Goal: Use online tool/utility: Utilize a website feature to perform a specific function

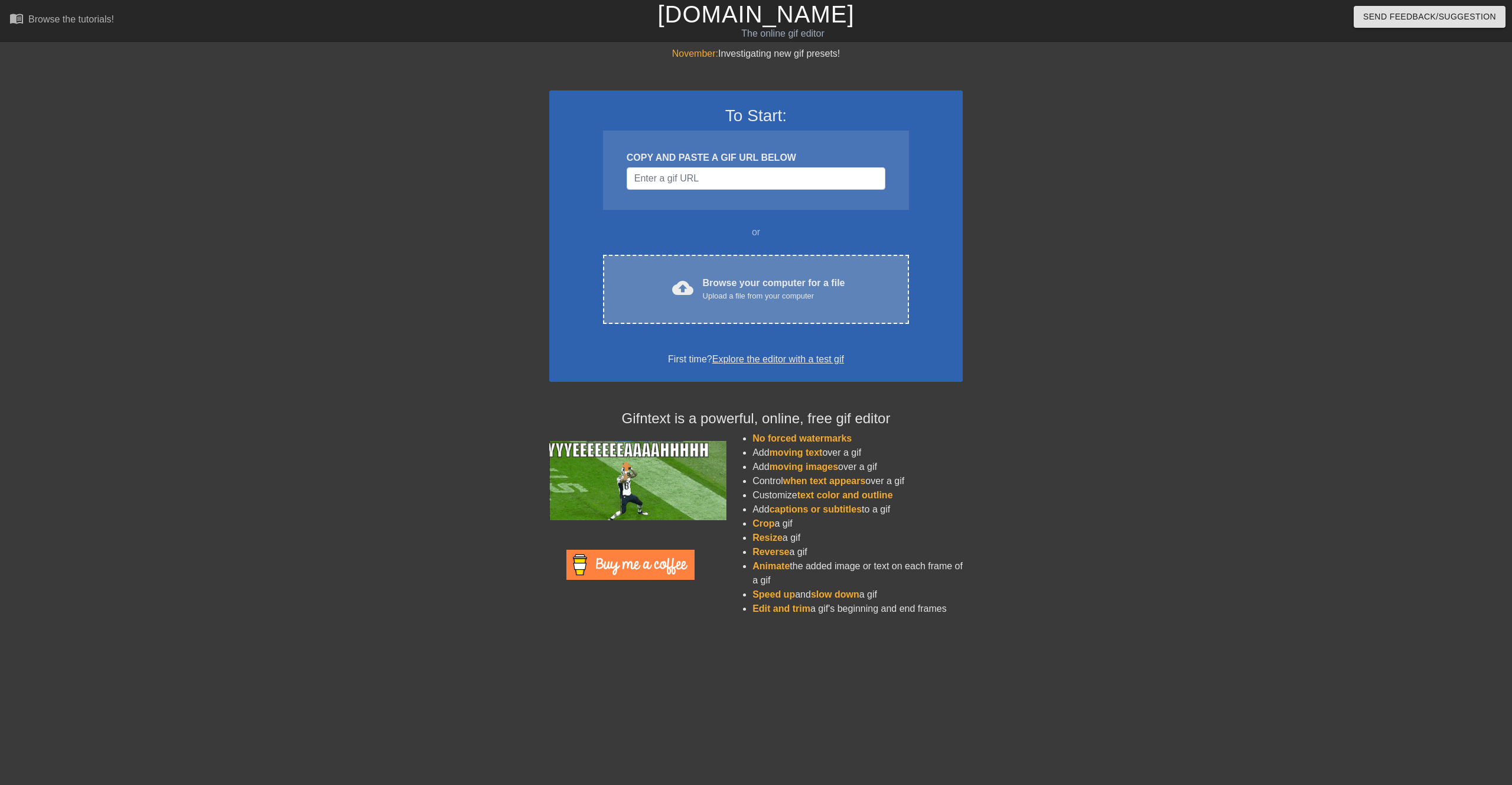
click at [710, 273] on div "cloud_upload Browse your computer for a file Upload a file from your computer C…" at bounding box center [756, 289] width 306 height 69
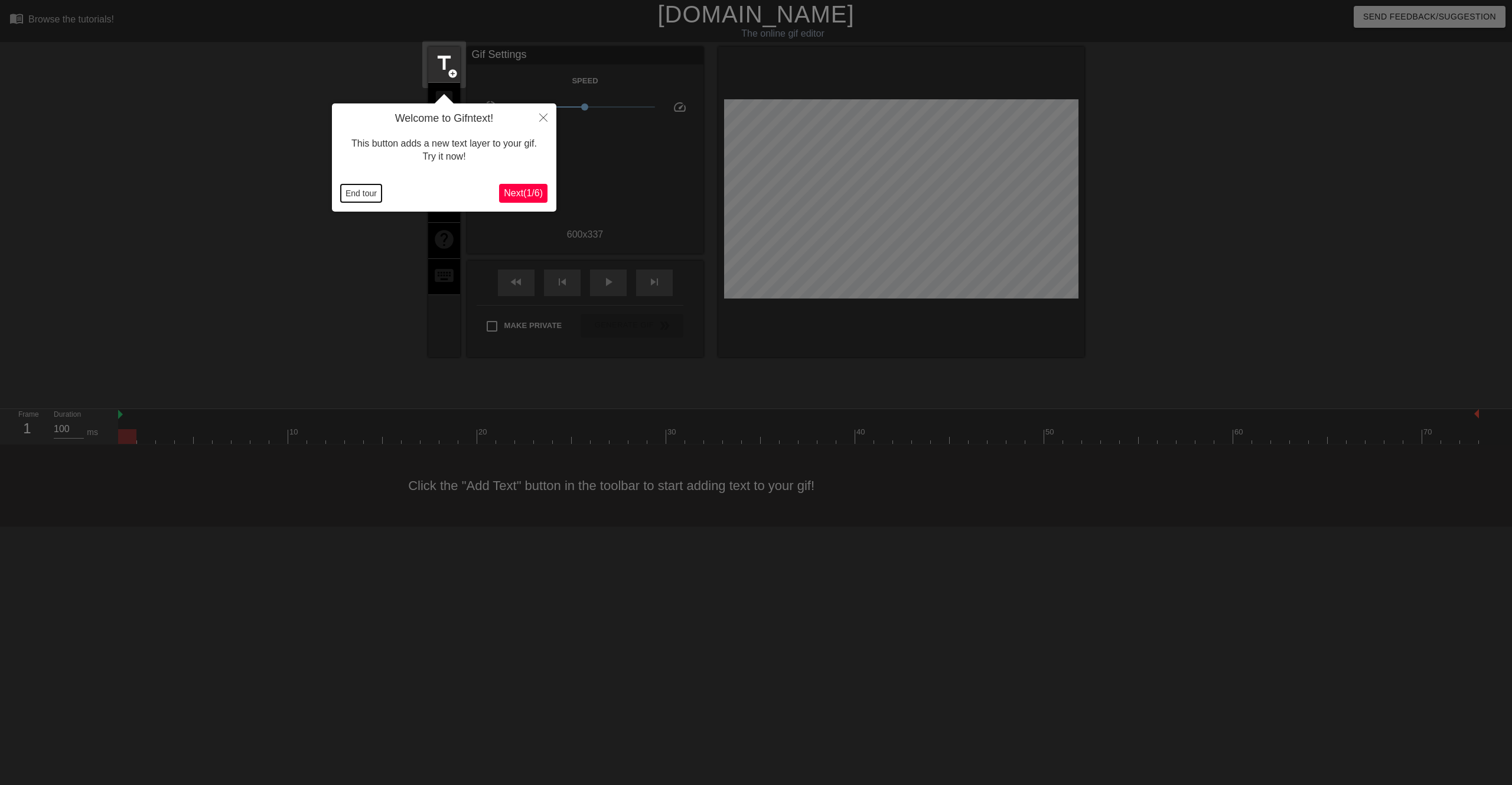
click at [344, 191] on button "End tour" at bounding box center [361, 193] width 41 height 17
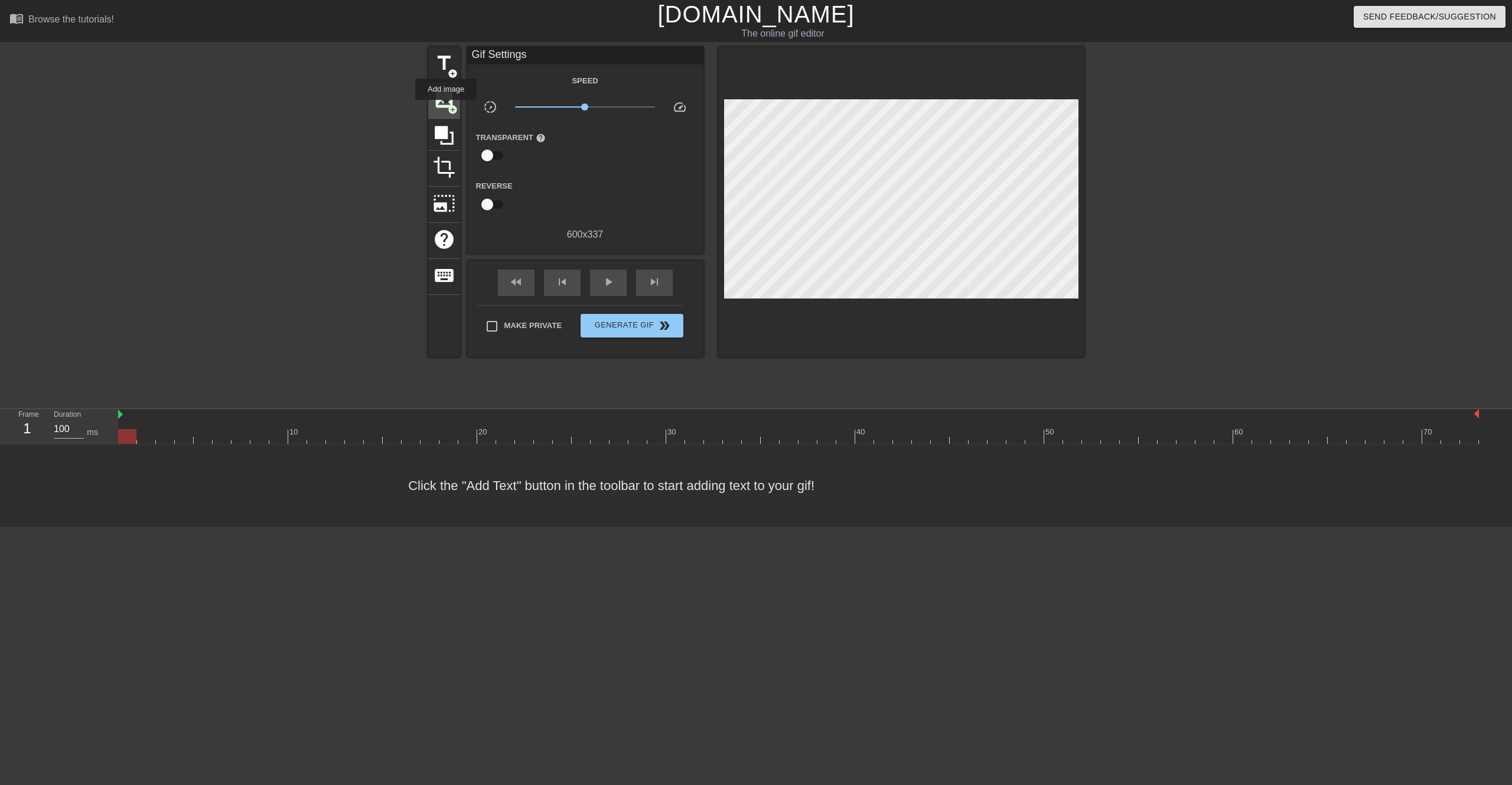
click at [446, 100] on span "image" at bounding box center [444, 99] width 23 height 23
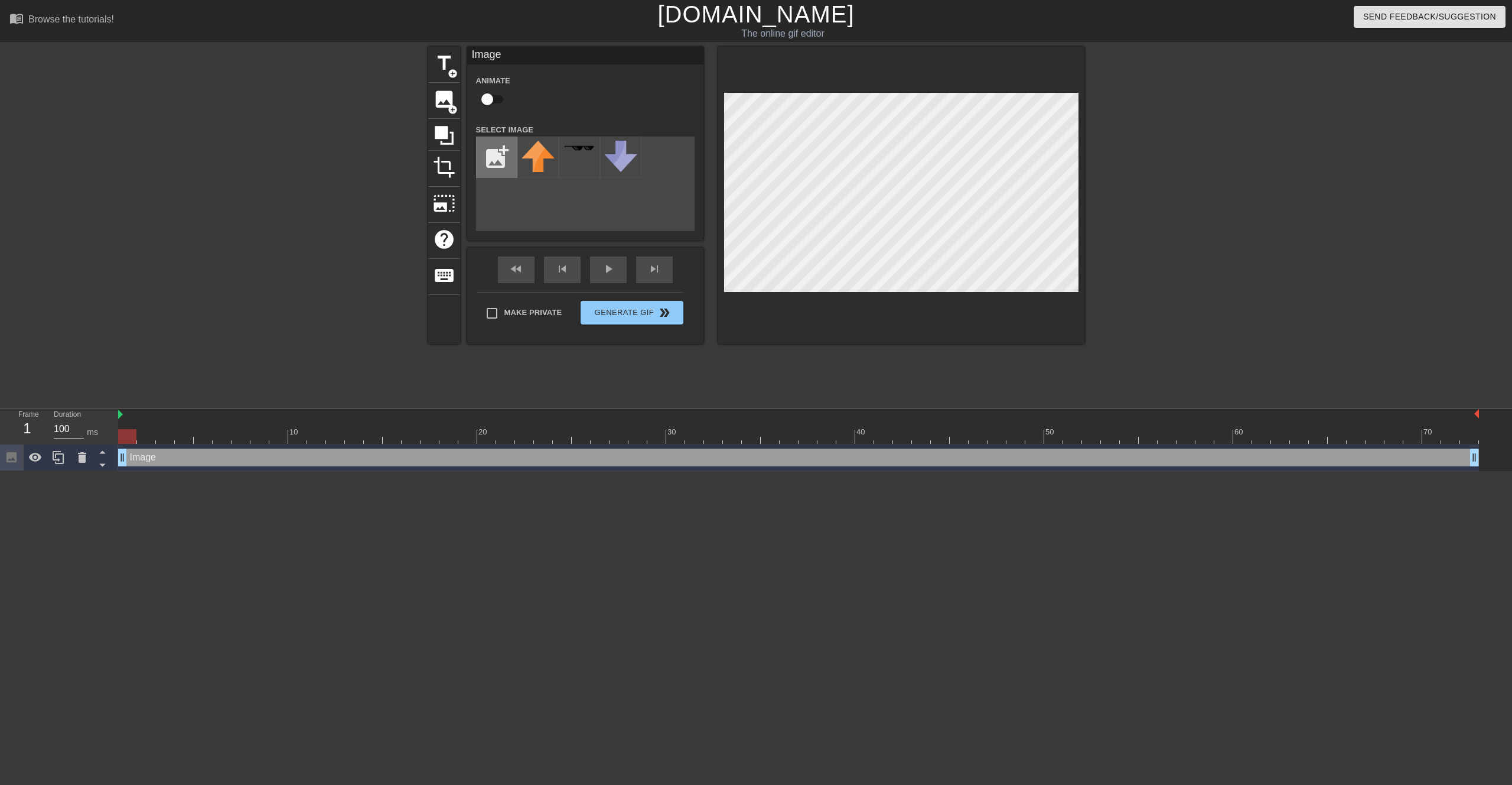
click at [493, 153] on input "file" at bounding box center [496, 157] width 40 height 40
type input "C:\fakepath\play-button.png"
click at [539, 163] on img at bounding box center [538, 157] width 33 height 33
click at [651, 313] on div "Make Private Generate Gif double_arrow" at bounding box center [580, 315] width 207 height 47
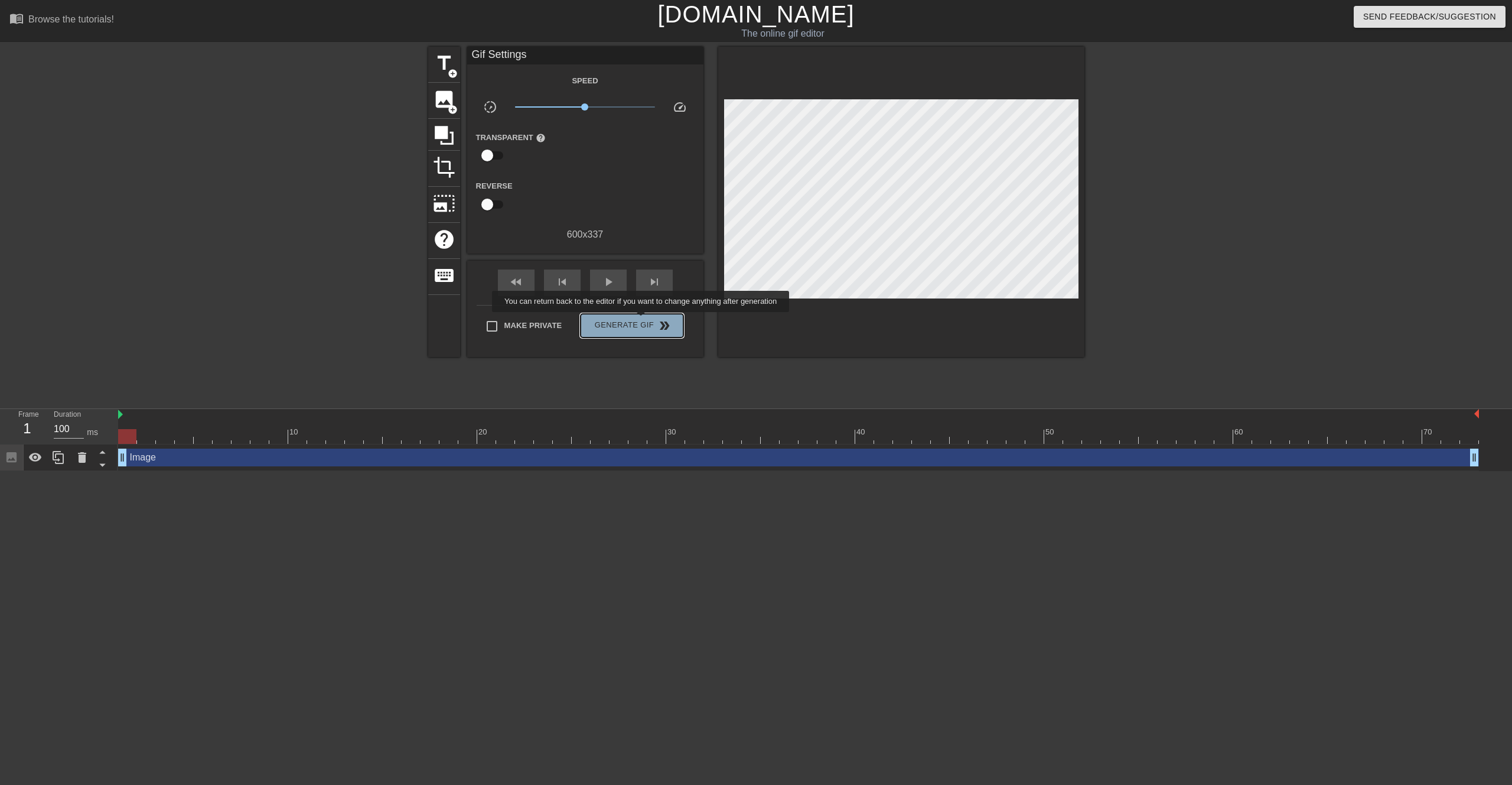
click at [649, 321] on span "Generate Gif double_arrow" at bounding box center [632, 326] width 93 height 15
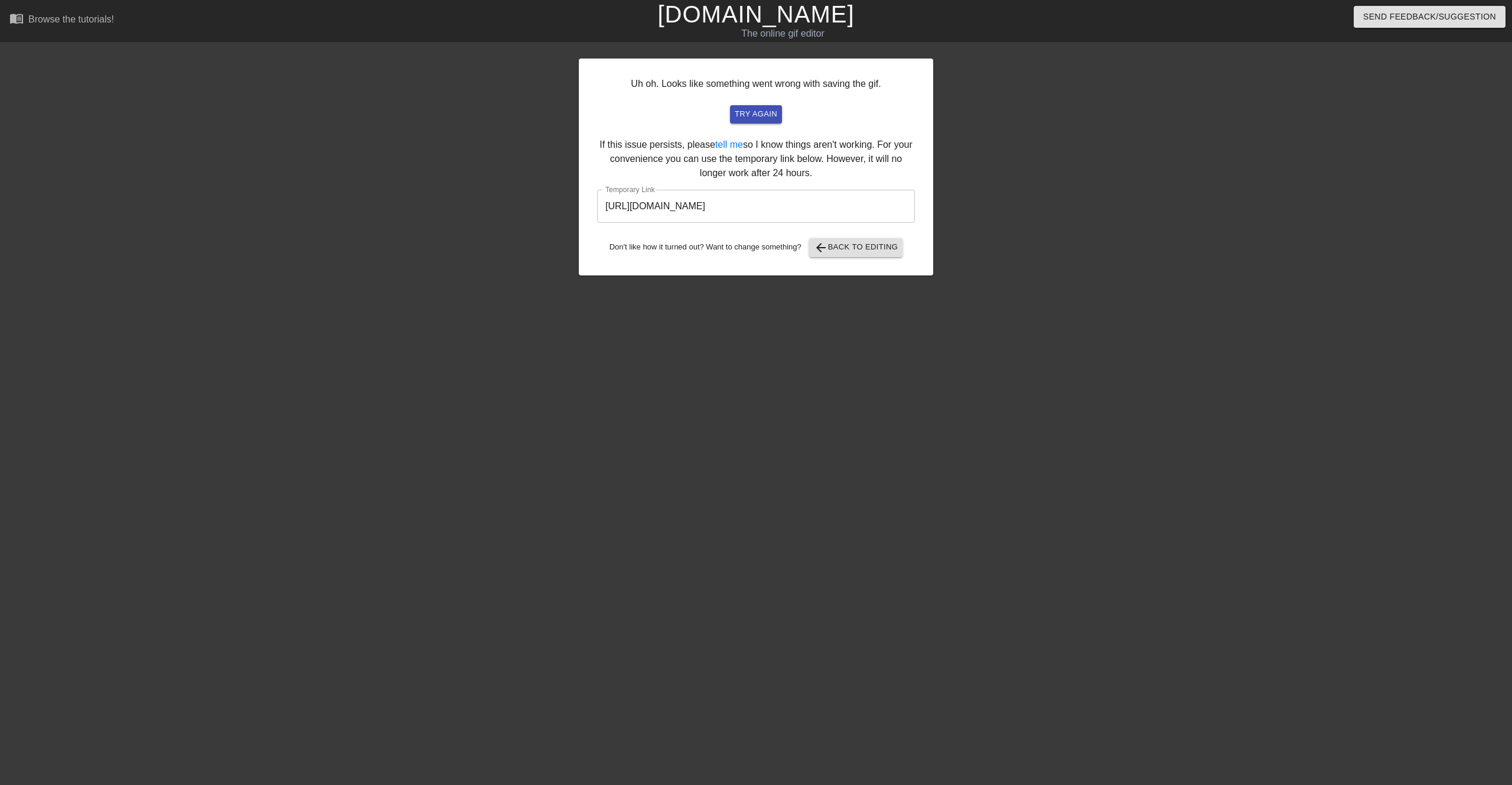
click at [681, 198] on input "[URL][DOMAIN_NAME]" at bounding box center [756, 206] width 318 height 33
click at [841, 243] on span "arrow_back Back to Editing" at bounding box center [856, 248] width 84 height 15
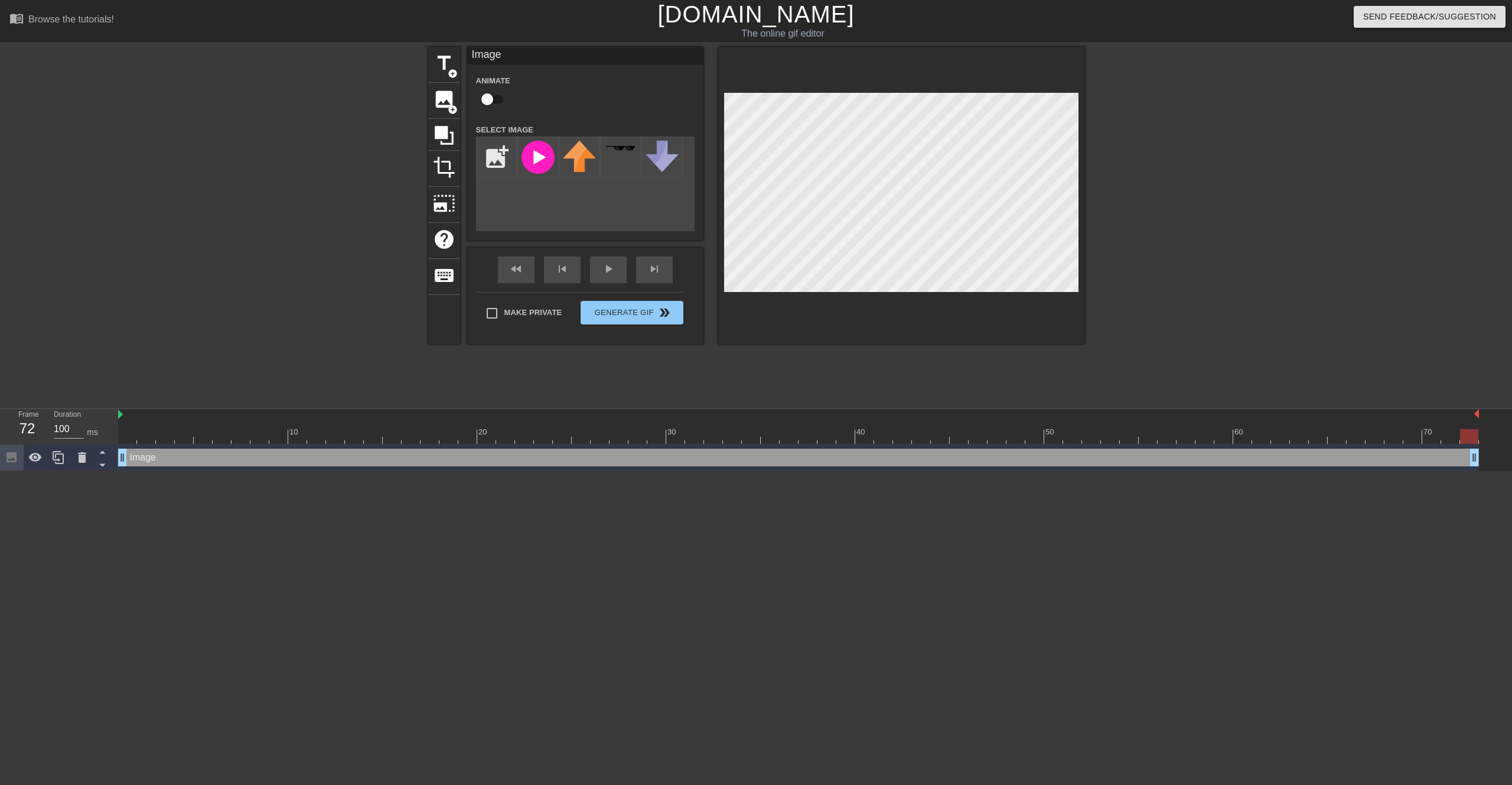
click at [492, 100] on input "checkbox" at bounding box center [487, 99] width 68 height 23
click at [492, 100] on input "checkbox" at bounding box center [498, 99] width 68 height 23
click at [493, 102] on input "checkbox" at bounding box center [487, 99] width 68 height 23
checkbox input "true"
click at [121, 419] on img at bounding box center [121, 414] width 5 height 9
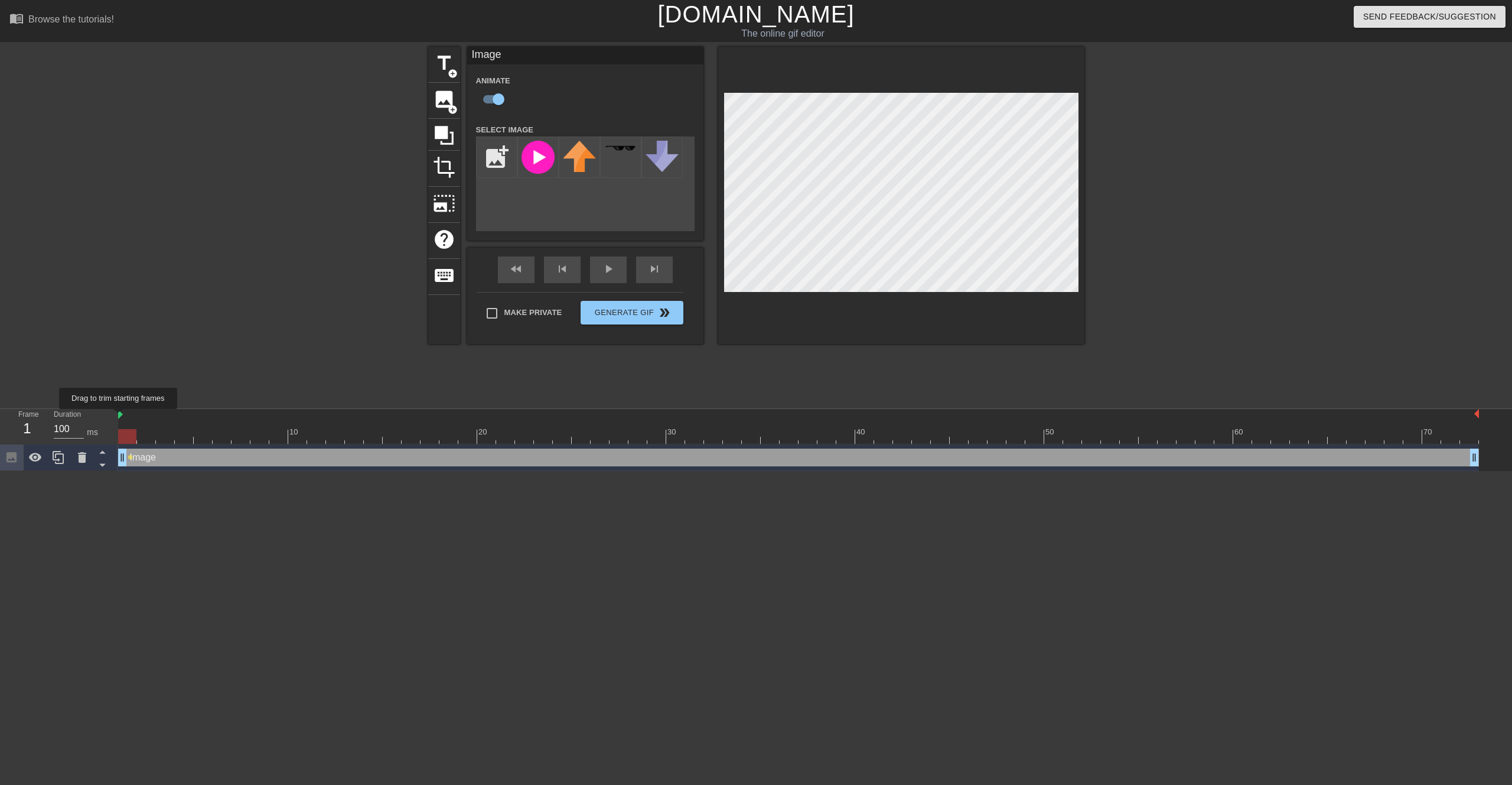
click at [121, 417] on img at bounding box center [121, 414] width 5 height 9
click at [121, 416] on img at bounding box center [121, 414] width 5 height 9
drag, startPoint x: 121, startPoint y: 416, endPoint x: 170, endPoint y: 419, distance: 49.1
click at [170, 419] on div at bounding box center [799, 415] width 1361 height 12
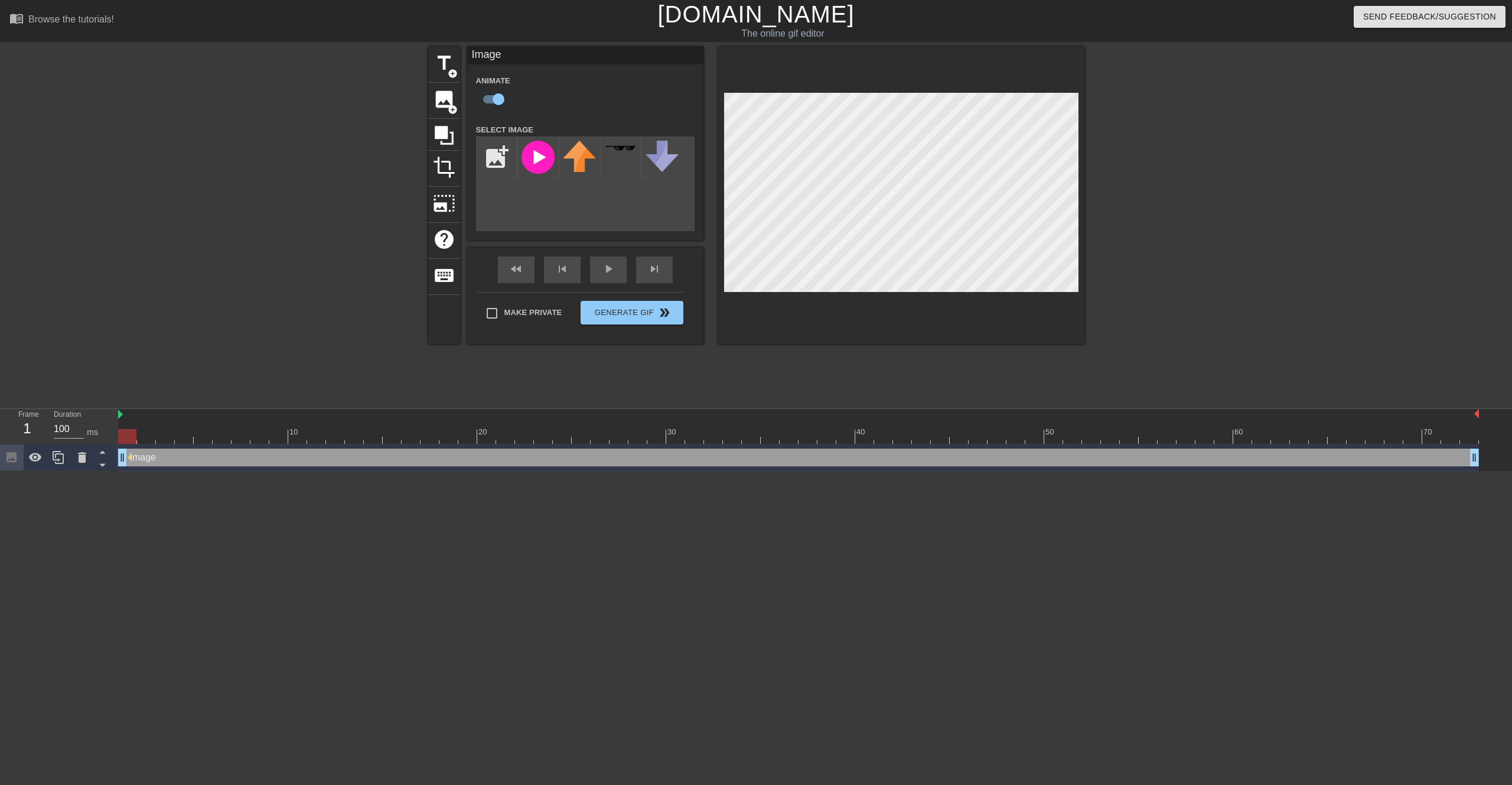
drag, startPoint x: 136, startPoint y: 435, endPoint x: 91, endPoint y: 426, distance: 45.9
click at [92, 426] on div "Frame 1 Duration 100 ms 10 20 30 40 50 60 70 Image drag_handle drag_handle lens" at bounding box center [756, 440] width 1512 height 62
click at [30, 456] on icon at bounding box center [36, 457] width 13 height 9
click at [30, 456] on icon at bounding box center [36, 457] width 13 height 11
click at [607, 270] on div "play_arrow" at bounding box center [608, 270] width 36 height 27
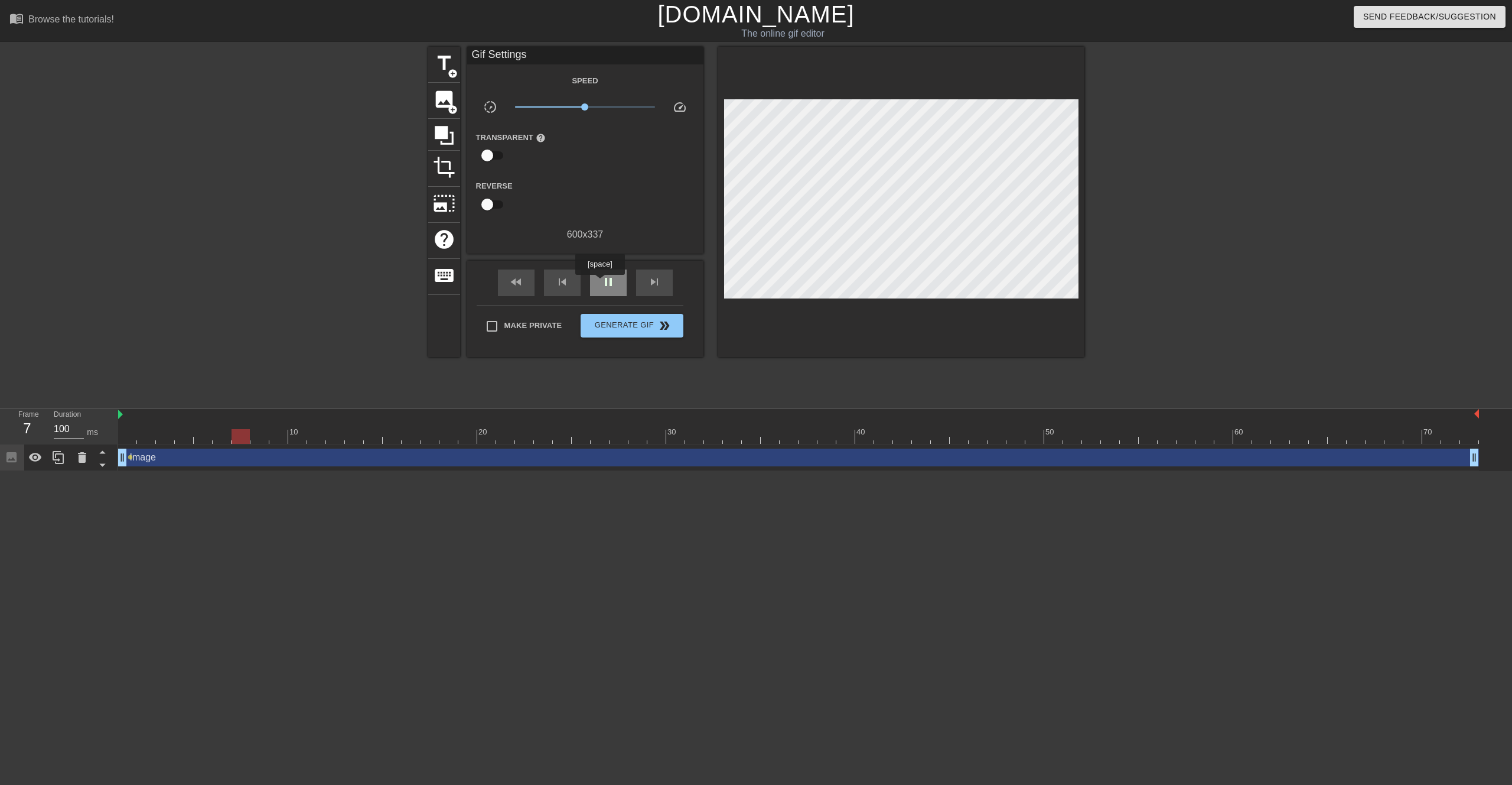
click at [602, 283] on span "pause" at bounding box center [609, 282] width 15 height 15
click at [104, 464] on icon at bounding box center [102, 464] width 15 height 15
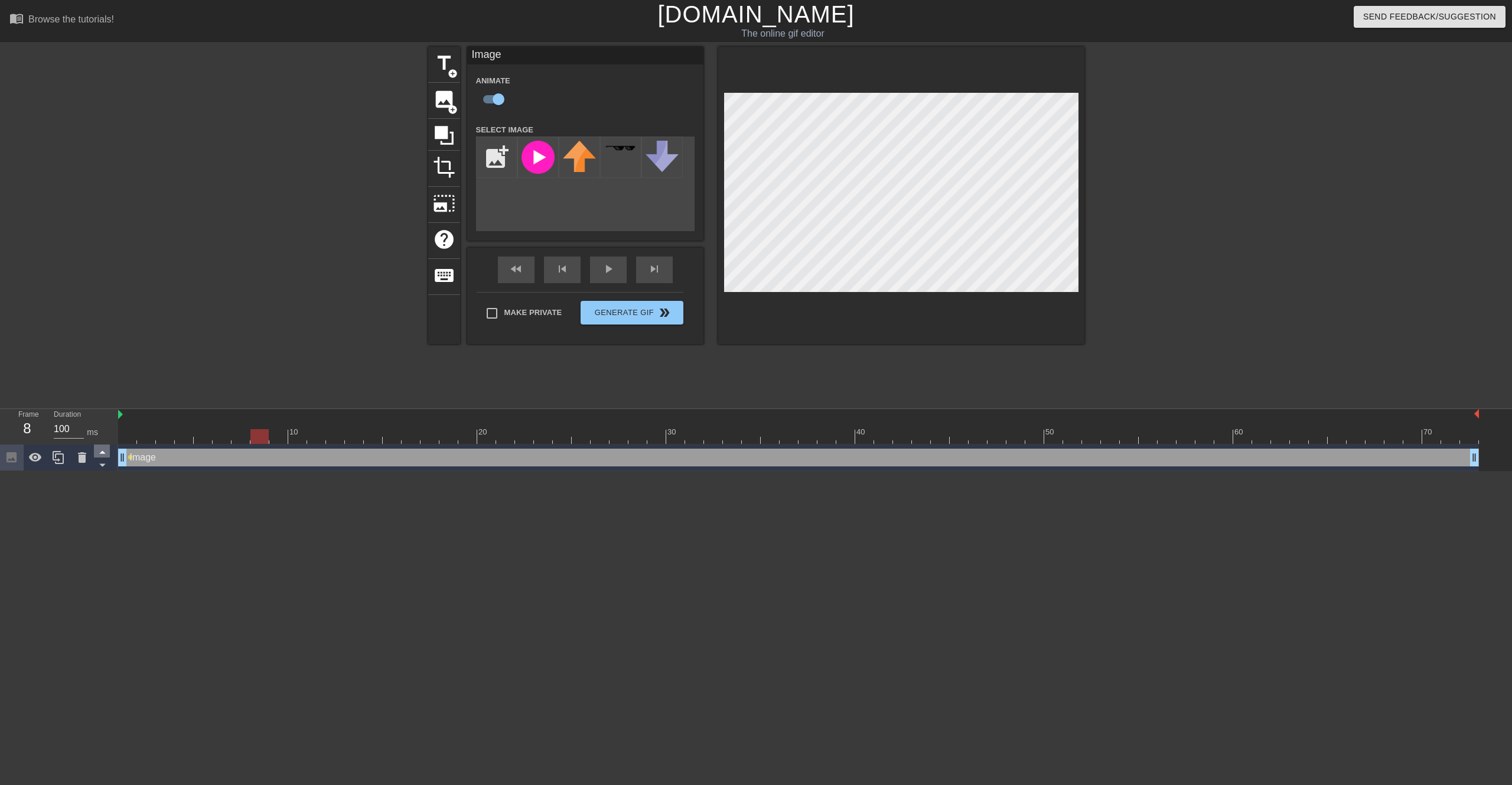
click at [105, 450] on icon at bounding box center [102, 451] width 15 height 15
click at [101, 464] on icon at bounding box center [102, 465] width 6 height 3
click at [441, 276] on span "keyboard" at bounding box center [444, 275] width 23 height 23
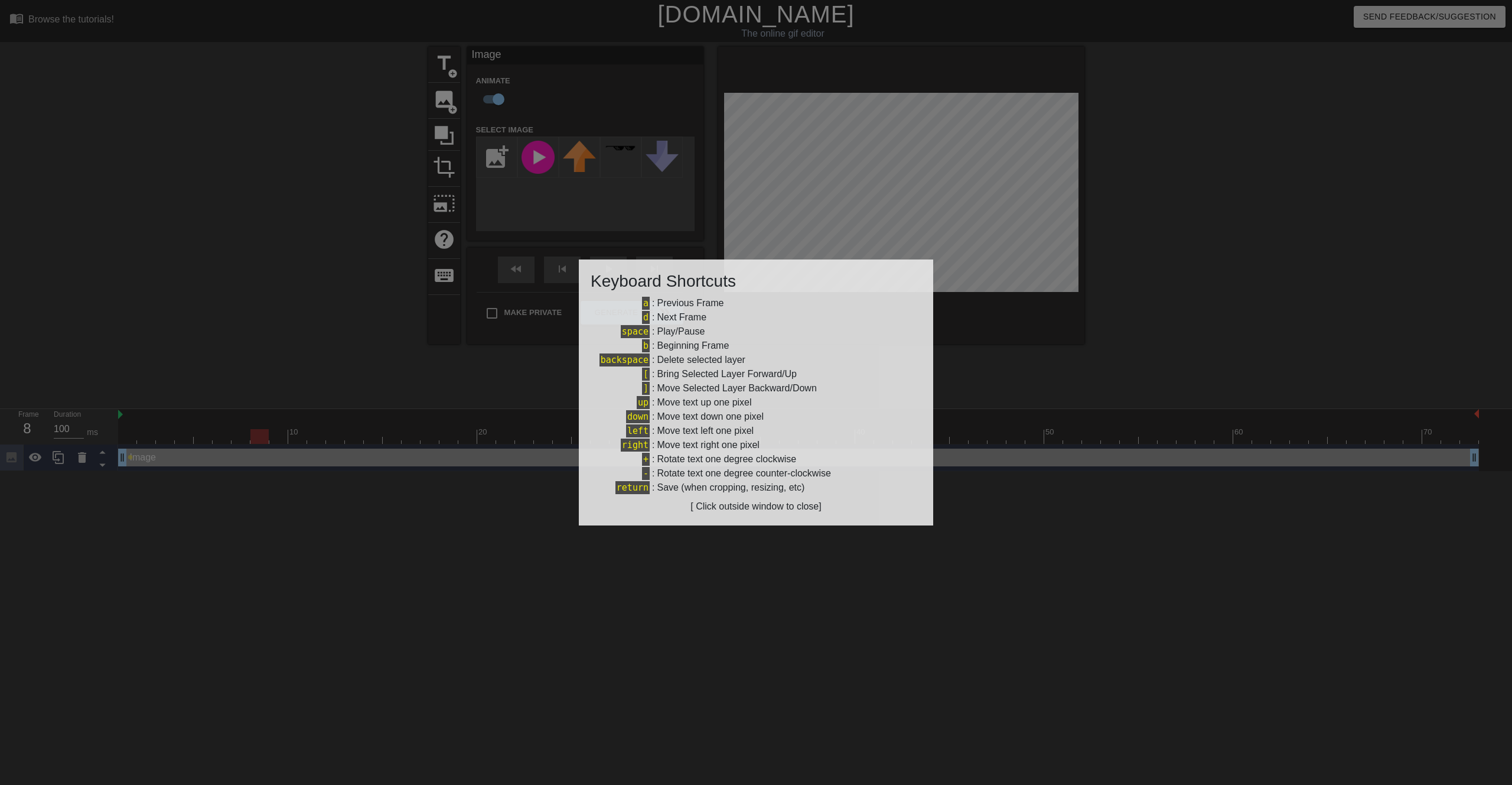
click at [426, 240] on div at bounding box center [756, 392] width 1512 height 785
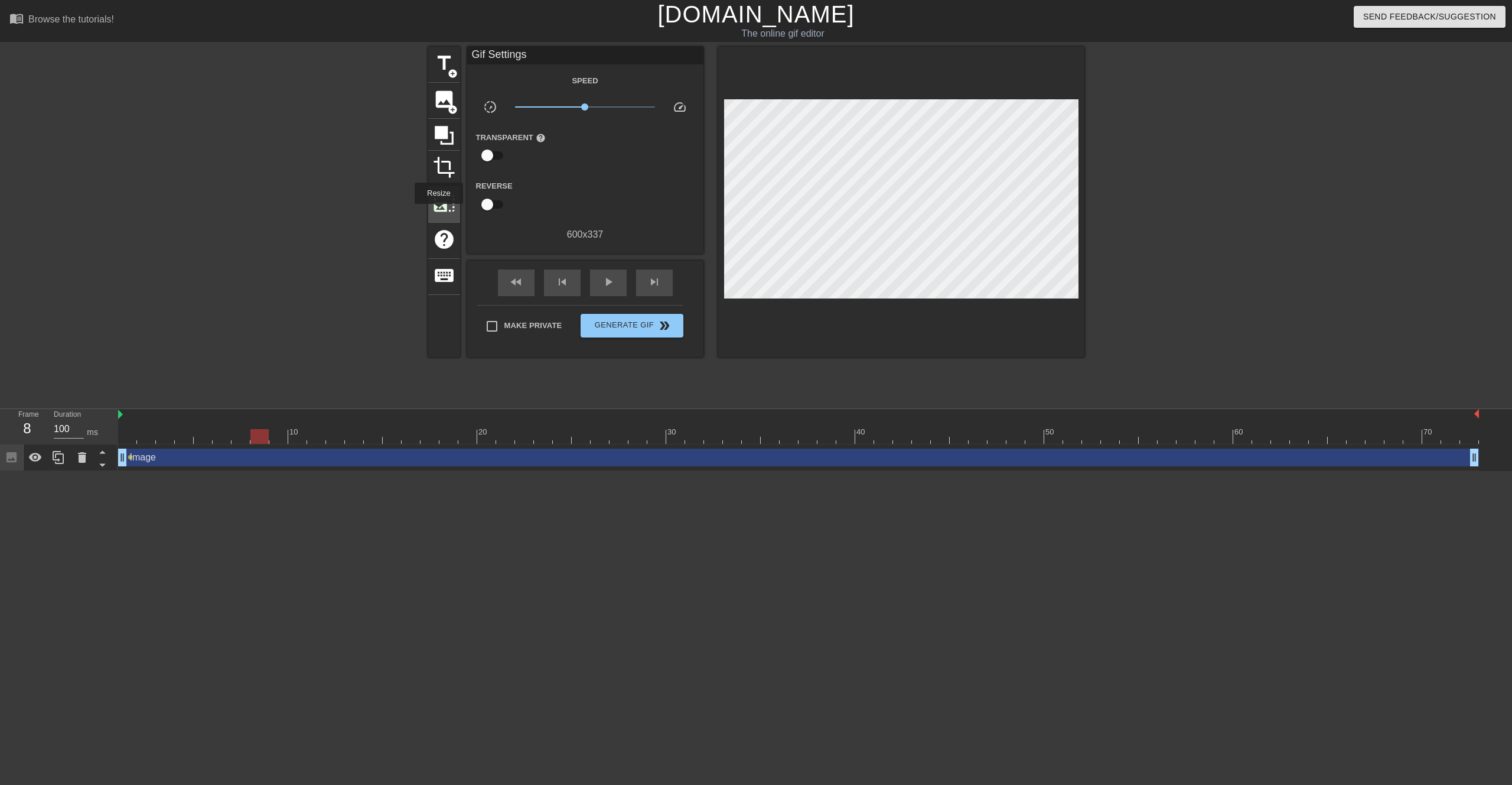
click at [439, 212] on span "photo_size_select_large" at bounding box center [444, 203] width 23 height 23
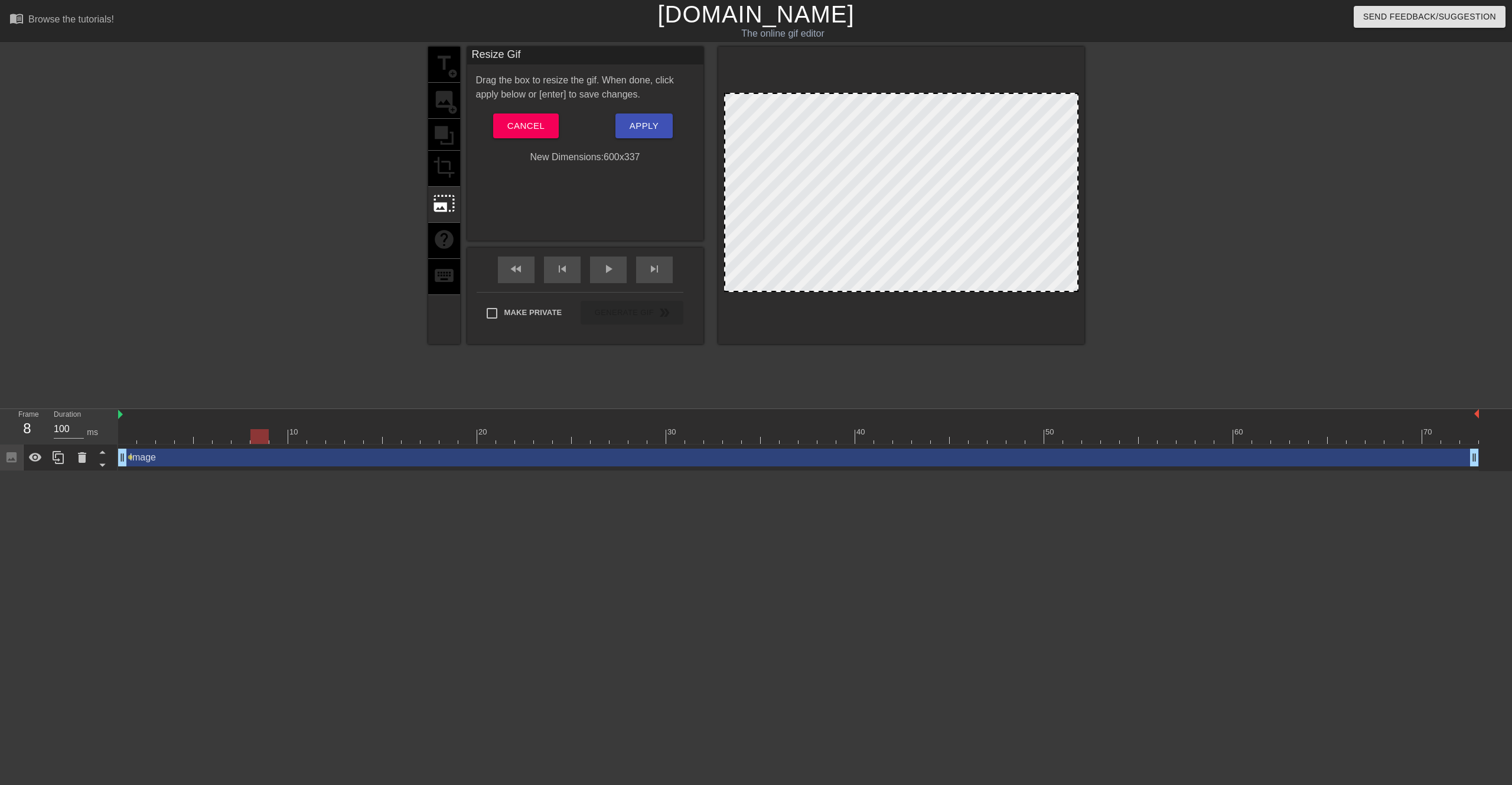
click at [444, 172] on div "title add_circle image add_circle crop photo_size_select_large help keyboard" at bounding box center [444, 195] width 32 height 297
click at [498, 133] on button "Cancel" at bounding box center [526, 126] width 65 height 25
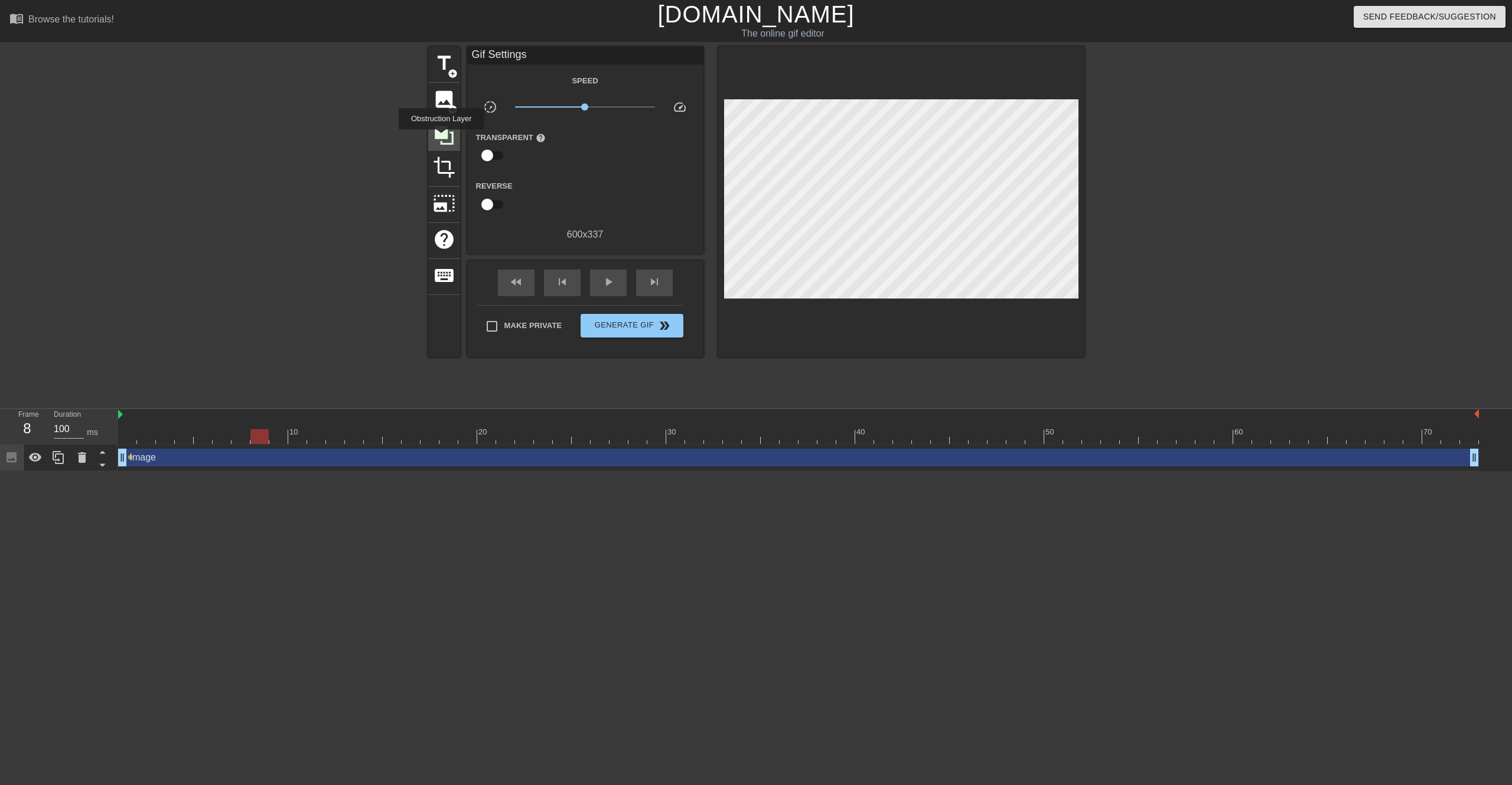
click at [443, 137] on icon at bounding box center [444, 135] width 23 height 23
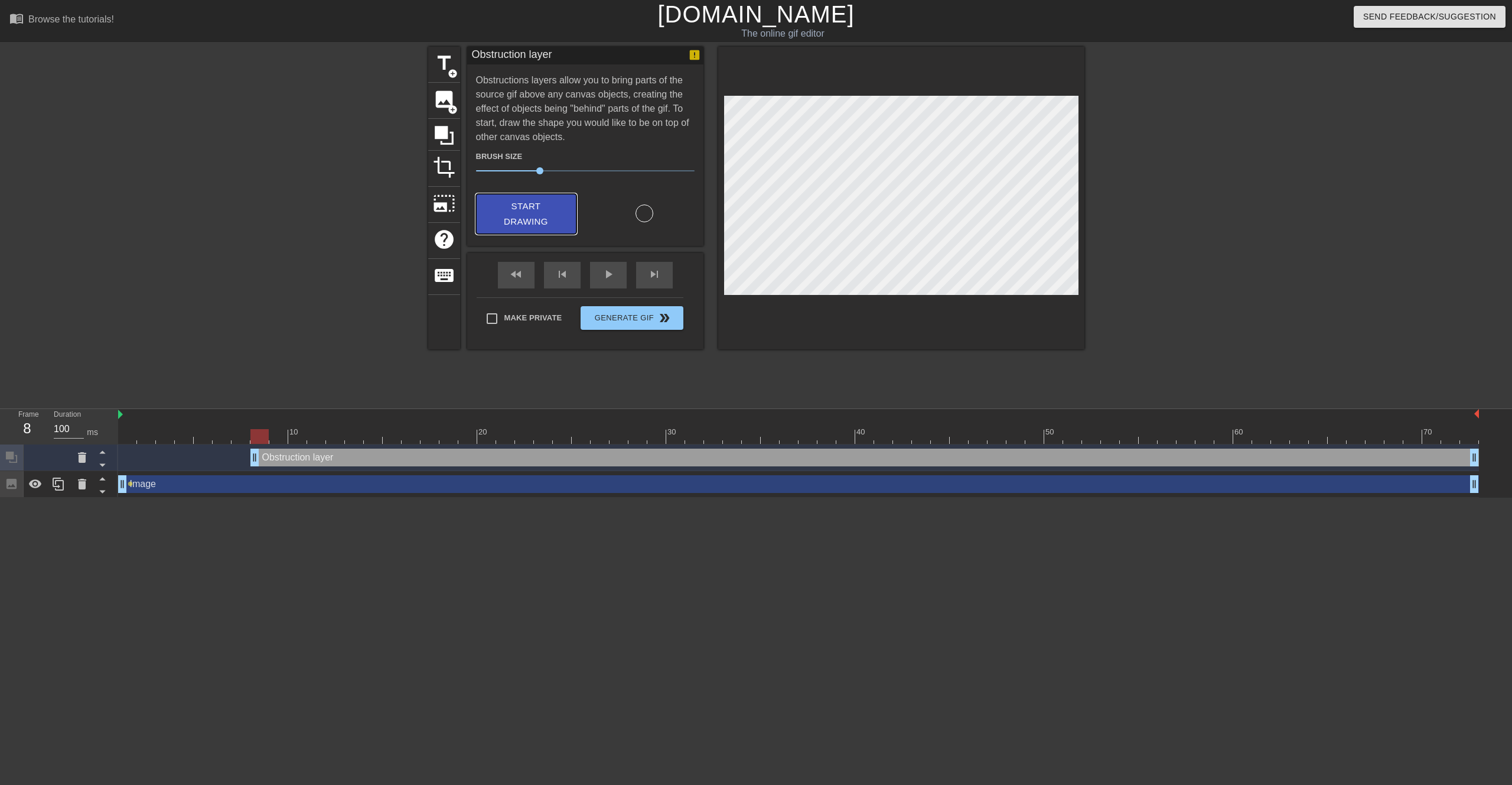
click at [533, 205] on span "Start Drawing" at bounding box center [526, 214] width 72 height 31
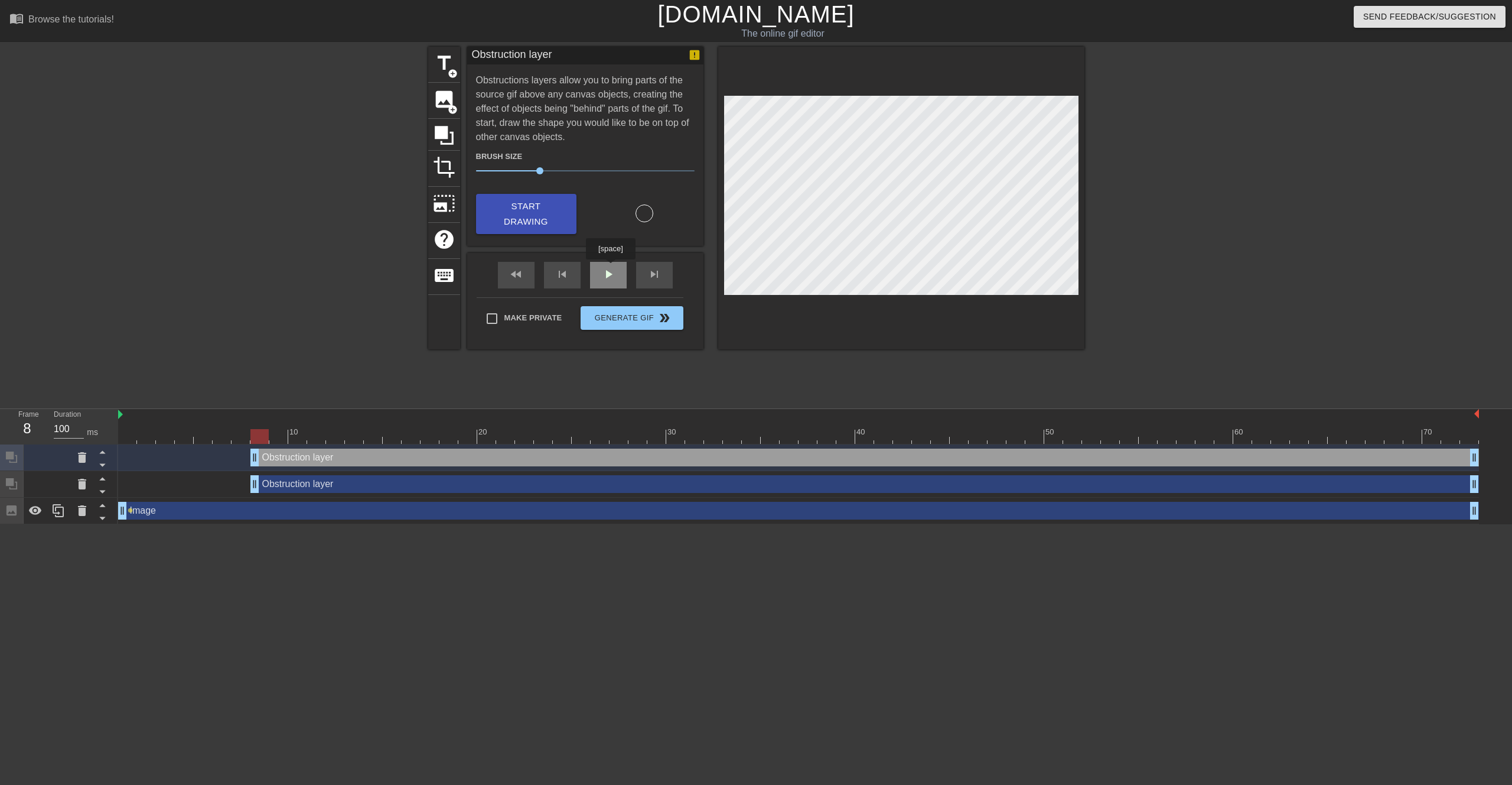
click at [612, 267] on div "fast_rewind skip_previous play_arrow skip_next" at bounding box center [585, 275] width 193 height 44
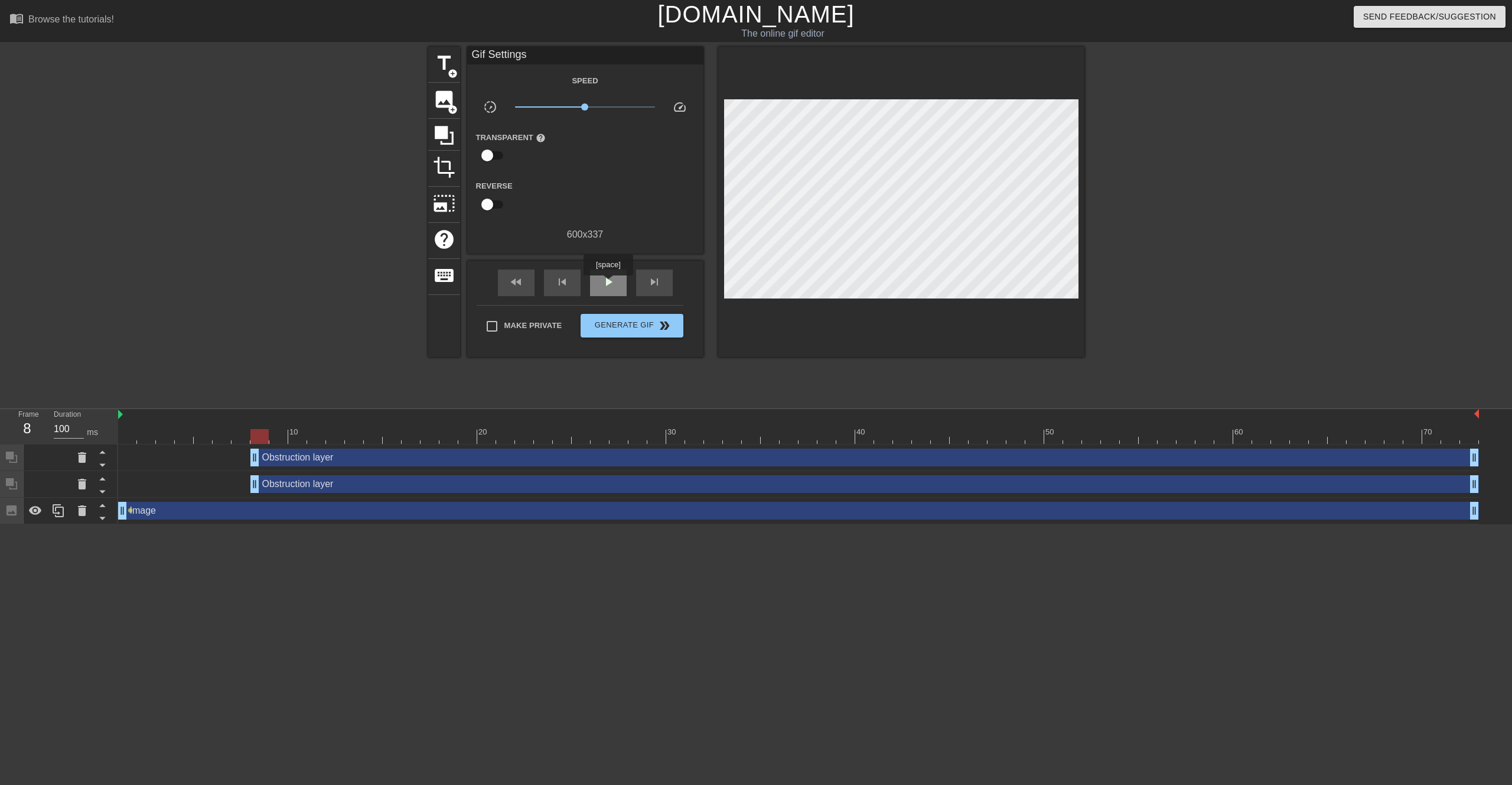
click at [610, 283] on span "play_arrow" at bounding box center [609, 282] width 15 height 15
